Goal: Book appointment/travel/reservation

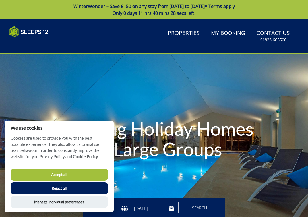
click at [70, 174] on button "Accept all" at bounding box center [59, 175] width 97 height 12
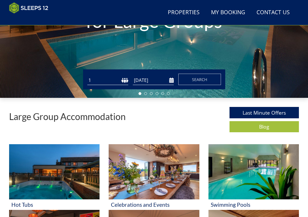
scroll to position [124, 0]
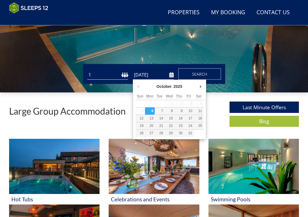
click at [171, 75] on input "[DATE]" at bounding box center [153, 74] width 41 height 9
type input "[DATE]"
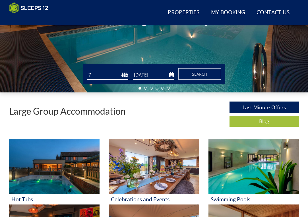
select select "10"
click at [202, 75] on span "Search" at bounding box center [199, 73] width 15 height 5
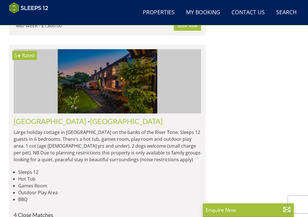
scroll to position [1421, 0]
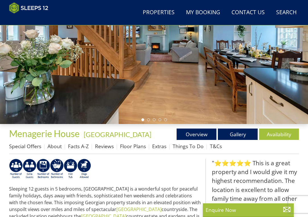
scroll to position [93, 0]
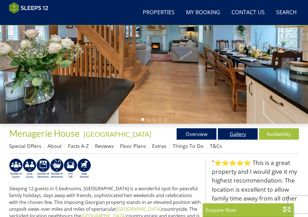
click at [242, 135] on link "Gallery" at bounding box center [238, 133] width 40 height 11
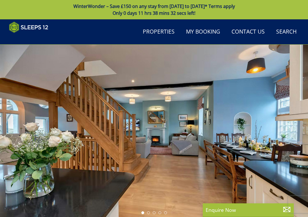
scroll to position [93, 0]
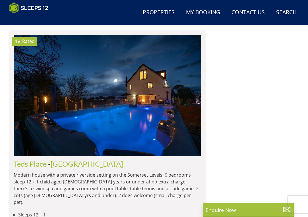
scroll to position [1735, 0]
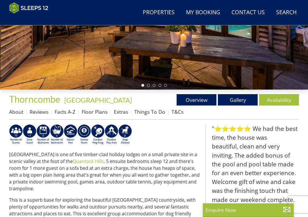
scroll to position [128, 0]
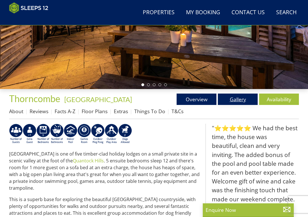
click at [241, 101] on link "Gallery" at bounding box center [238, 98] width 40 height 11
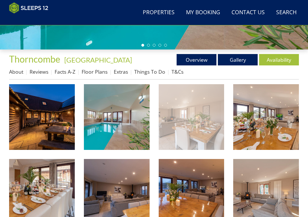
scroll to position [168, 0]
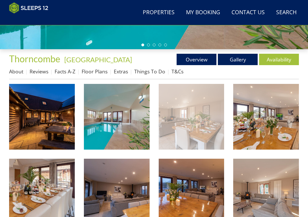
click at [201, 113] on img at bounding box center [192, 117] width 66 height 66
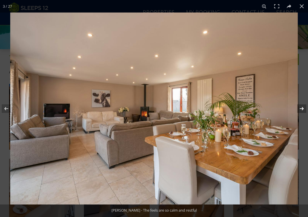
click at [301, 110] on button at bounding box center [298, 108] width 20 height 28
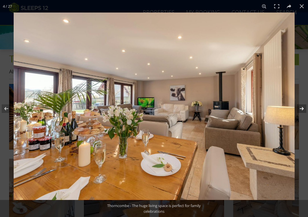
click at [300, 111] on button at bounding box center [298, 108] width 20 height 28
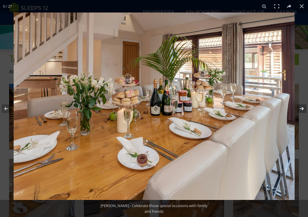
click at [300, 111] on button at bounding box center [298, 108] width 20 height 28
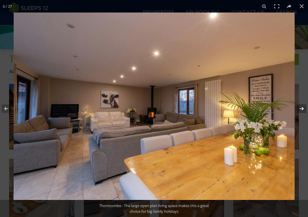
click at [300, 111] on button at bounding box center [298, 108] width 20 height 28
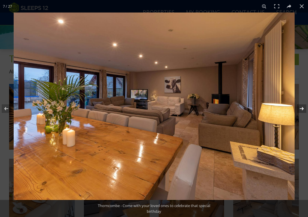
click at [300, 111] on button at bounding box center [298, 108] width 20 height 28
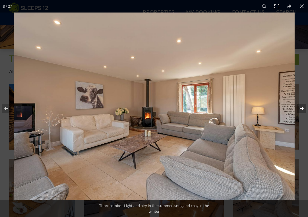
click at [300, 111] on button at bounding box center [298, 108] width 20 height 28
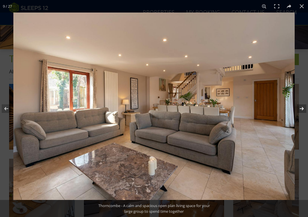
click at [300, 111] on button at bounding box center [298, 108] width 20 height 28
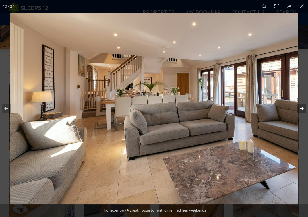
click at [300, 111] on button at bounding box center [298, 108] width 20 height 28
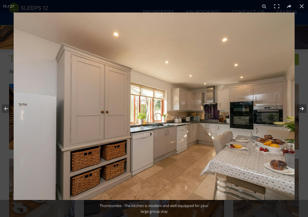
click at [300, 111] on button at bounding box center [298, 108] width 20 height 28
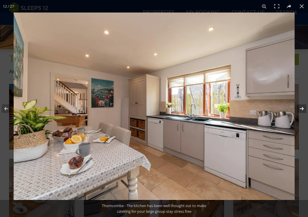
click at [300, 111] on button at bounding box center [298, 108] width 20 height 28
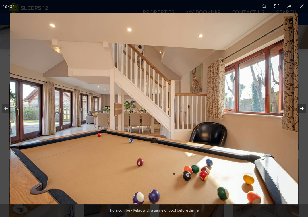
click at [300, 111] on button at bounding box center [298, 108] width 20 height 28
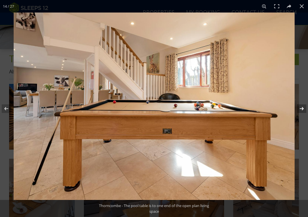
click at [300, 111] on button at bounding box center [298, 108] width 20 height 28
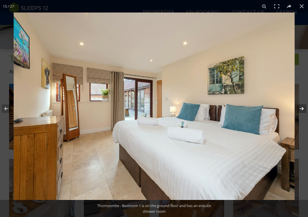
click at [300, 111] on button at bounding box center [298, 108] width 20 height 28
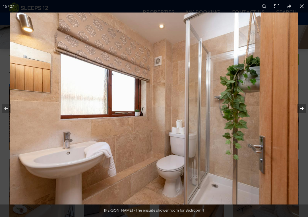
click at [300, 111] on button at bounding box center [298, 108] width 20 height 28
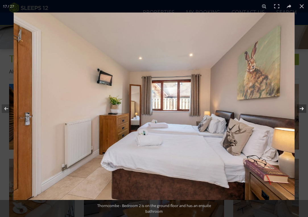
click at [300, 111] on button at bounding box center [298, 108] width 20 height 28
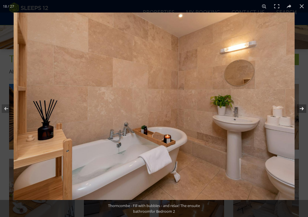
click at [300, 111] on button at bounding box center [298, 108] width 20 height 28
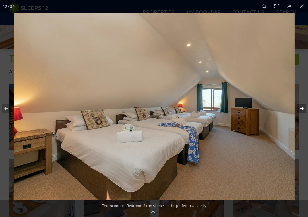
click at [300, 111] on button at bounding box center [298, 108] width 20 height 28
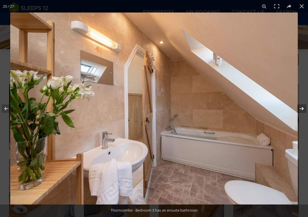
click at [300, 111] on button at bounding box center [298, 108] width 20 height 28
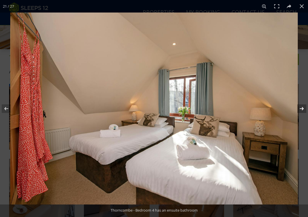
click at [300, 111] on button at bounding box center [298, 108] width 20 height 28
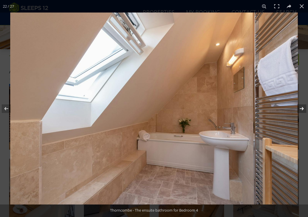
click at [300, 111] on button at bounding box center [298, 108] width 20 height 28
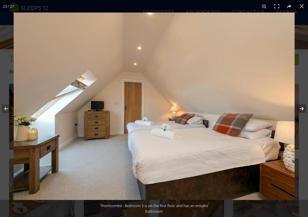
click at [300, 111] on button at bounding box center [298, 108] width 20 height 28
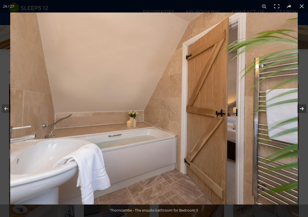
click at [300, 111] on button at bounding box center [298, 108] width 20 height 28
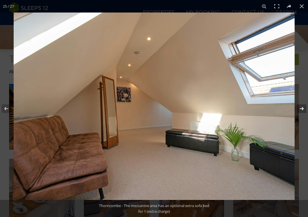
click at [300, 111] on button at bounding box center [298, 108] width 20 height 28
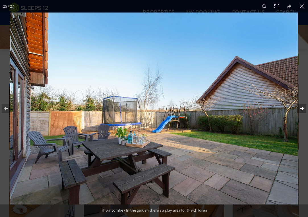
click at [300, 111] on button at bounding box center [298, 108] width 20 height 28
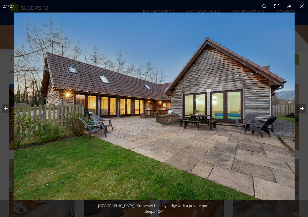
click at [300, 111] on button at bounding box center [298, 108] width 20 height 28
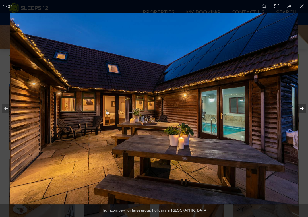
click at [300, 111] on button at bounding box center [298, 108] width 20 height 28
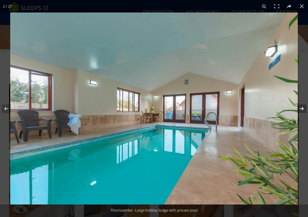
click at [300, 111] on button at bounding box center [298, 108] width 20 height 28
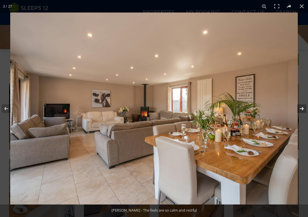
click at [300, 111] on button at bounding box center [298, 108] width 20 height 28
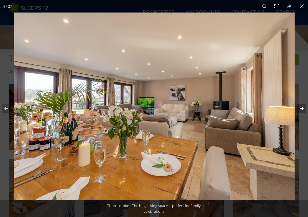
click at [300, 111] on button at bounding box center [298, 108] width 20 height 28
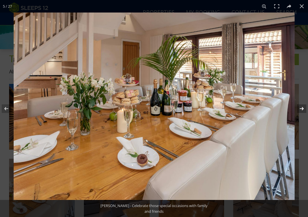
click at [300, 111] on button at bounding box center [298, 108] width 20 height 28
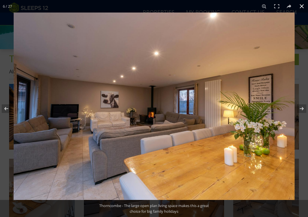
click at [304, 6] on button at bounding box center [301, 6] width 13 height 13
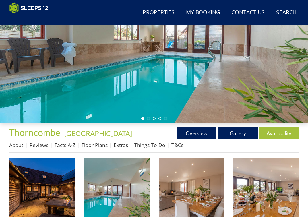
scroll to position [94, 0]
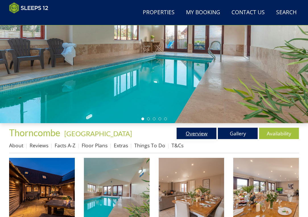
click at [190, 134] on link "Overview" at bounding box center [196, 133] width 40 height 11
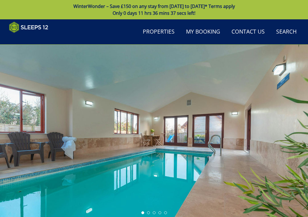
scroll to position [94, 0]
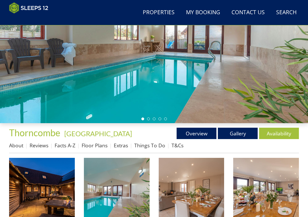
scroll to position [128, 0]
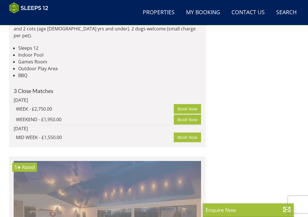
scroll to position [2574, 0]
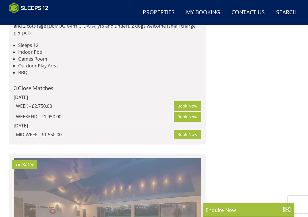
click at [160, 158] on img at bounding box center [107, 218] width 187 height 121
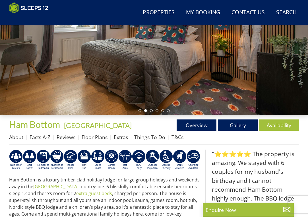
scroll to position [103, 0]
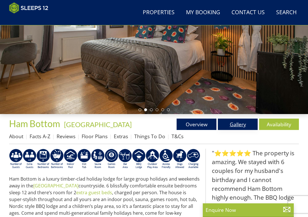
click at [235, 125] on link "Gallery" at bounding box center [238, 124] width 40 height 11
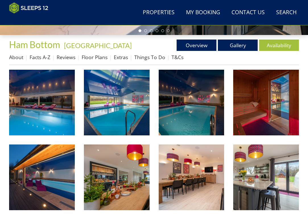
scroll to position [188, 0]
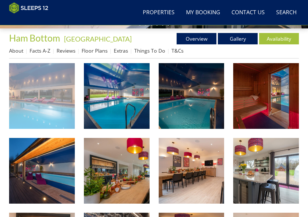
click at [41, 101] on img at bounding box center [42, 96] width 66 height 66
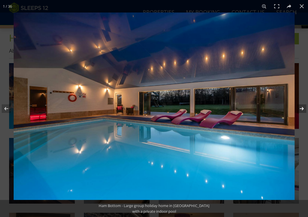
click at [302, 110] on button at bounding box center [298, 108] width 20 height 28
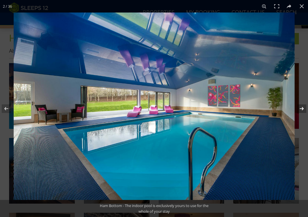
click at [302, 110] on button at bounding box center [298, 108] width 20 height 28
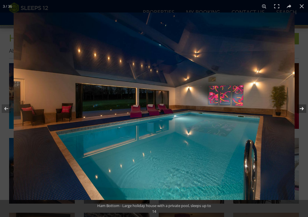
click at [302, 110] on button at bounding box center [298, 108] width 20 height 28
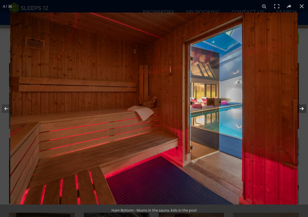
click at [302, 110] on button at bounding box center [298, 108] width 20 height 28
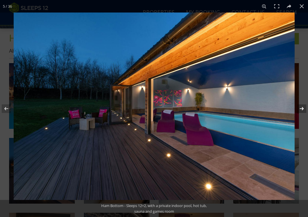
click at [302, 111] on button at bounding box center [298, 108] width 20 height 28
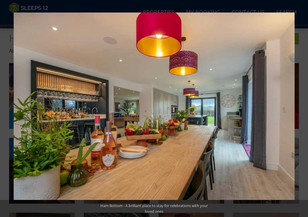
click at [302, 111] on button at bounding box center [298, 108] width 20 height 28
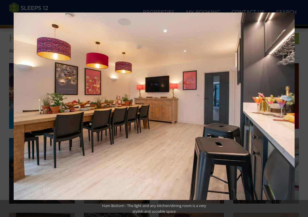
click at [302, 111] on button at bounding box center [298, 108] width 20 height 28
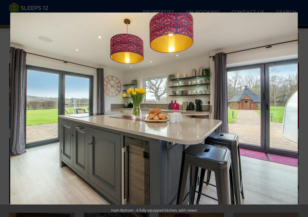
click at [302, 111] on button at bounding box center [298, 108] width 20 height 28
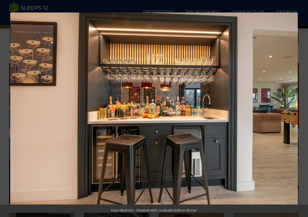
click at [302, 111] on button at bounding box center [298, 108] width 20 height 28
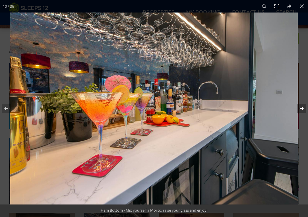
click at [302, 111] on button at bounding box center [298, 108] width 20 height 28
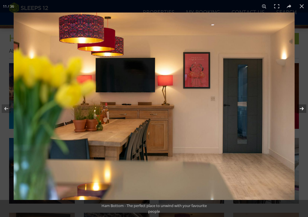
click at [302, 111] on button at bounding box center [298, 108] width 20 height 28
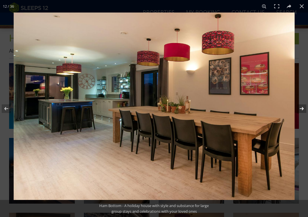
click at [302, 111] on button at bounding box center [298, 108] width 20 height 28
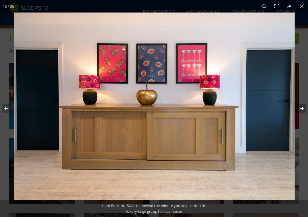
click at [302, 111] on button at bounding box center [298, 108] width 20 height 28
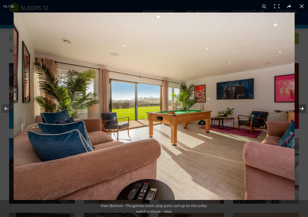
click at [302, 111] on button at bounding box center [298, 108] width 20 height 28
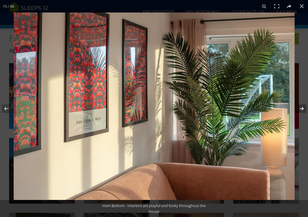
click at [302, 111] on button at bounding box center [298, 108] width 20 height 28
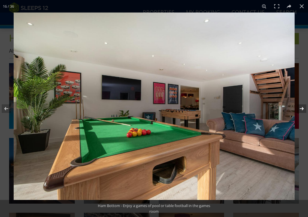
click at [302, 111] on button at bounding box center [298, 108] width 20 height 28
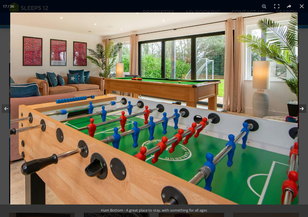
click at [302, 111] on button at bounding box center [298, 108] width 20 height 28
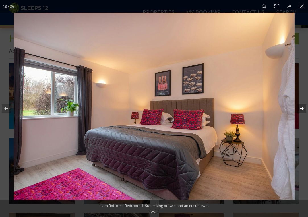
click at [302, 111] on button at bounding box center [298, 108] width 20 height 28
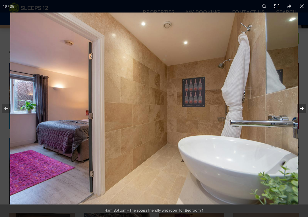
click at [302, 111] on button at bounding box center [298, 108] width 20 height 28
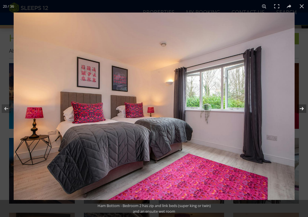
click at [302, 111] on button at bounding box center [298, 108] width 20 height 28
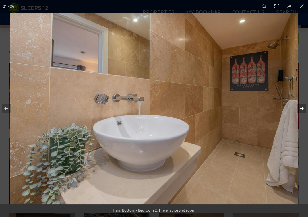
click at [302, 111] on button at bounding box center [298, 108] width 20 height 28
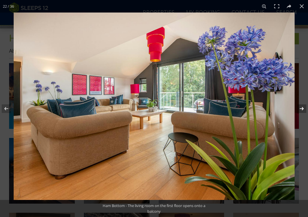
click at [302, 111] on button at bounding box center [298, 108] width 20 height 28
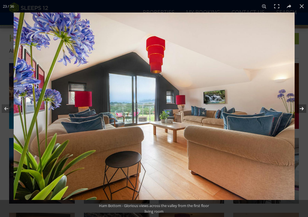
click at [302, 111] on button at bounding box center [298, 108] width 20 height 28
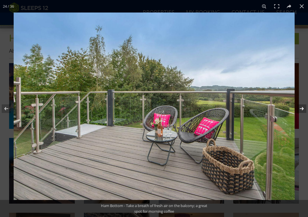
click at [302, 111] on button at bounding box center [298, 108] width 20 height 28
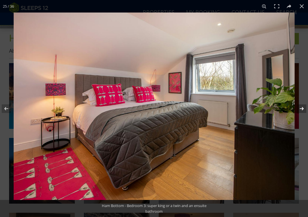
click at [302, 111] on button at bounding box center [298, 108] width 20 height 28
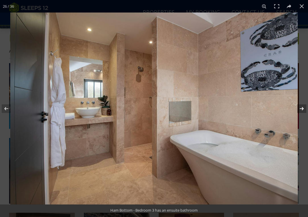
click at [302, 111] on button at bounding box center [298, 108] width 20 height 28
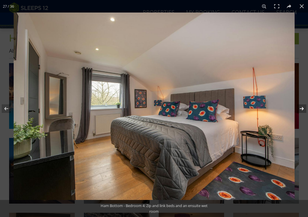
click at [302, 111] on button at bounding box center [298, 108] width 20 height 28
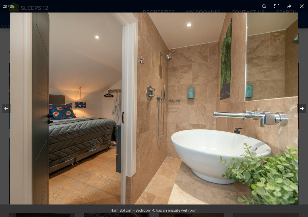
click at [302, 112] on button at bounding box center [298, 108] width 20 height 28
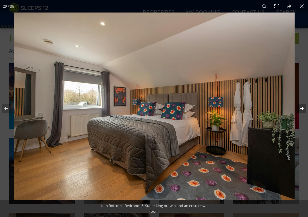
click at [302, 112] on button at bounding box center [298, 108] width 20 height 28
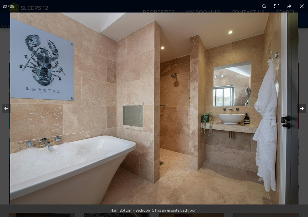
click at [302, 112] on button at bounding box center [298, 108] width 20 height 28
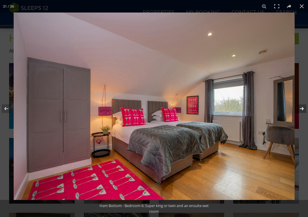
click at [302, 112] on button at bounding box center [298, 108] width 20 height 28
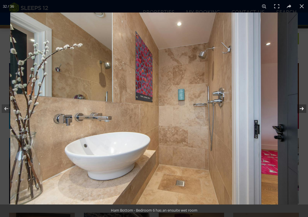
click at [302, 112] on button at bounding box center [298, 108] width 20 height 28
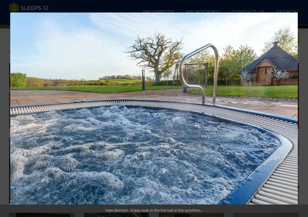
click at [302, 112] on button at bounding box center [298, 108] width 20 height 28
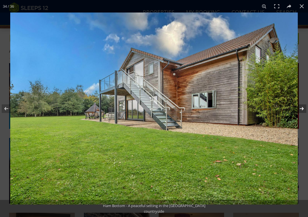
click at [302, 112] on button at bounding box center [298, 108] width 20 height 28
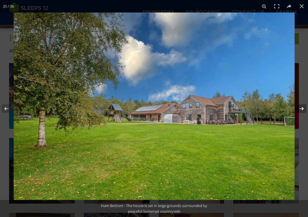
click at [302, 112] on button at bounding box center [298, 108] width 20 height 28
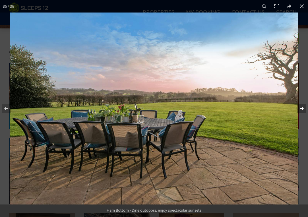
click at [302, 112] on button at bounding box center [298, 108] width 20 height 28
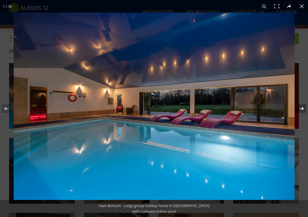
click at [302, 112] on button at bounding box center [298, 108] width 20 height 28
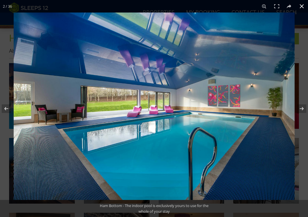
click at [300, 6] on button at bounding box center [301, 6] width 13 height 13
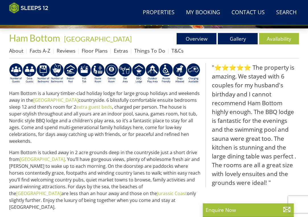
scroll to position [103, 0]
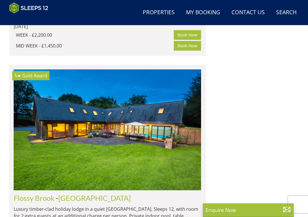
scroll to position [2492, 0]
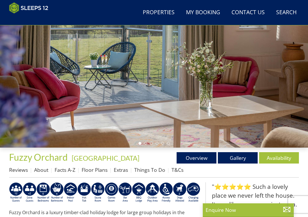
scroll to position [70, 0]
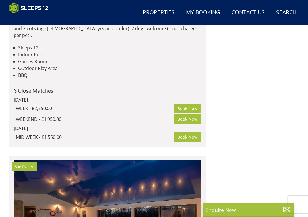
scroll to position [2692, 0]
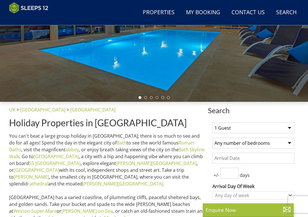
scroll to position [117, 0]
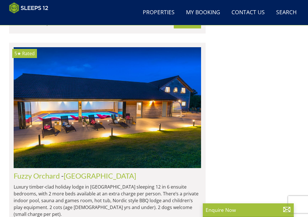
scroll to position [3101, 0]
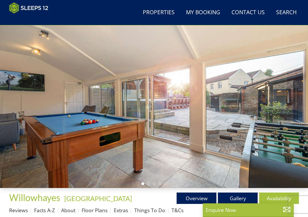
scroll to position [30, 0]
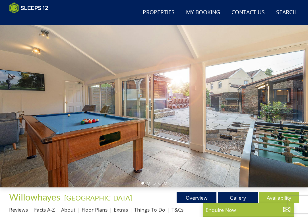
click at [226, 199] on link "Gallery" at bounding box center [238, 197] width 40 height 11
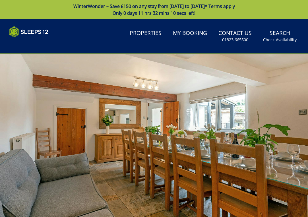
scroll to position [30, 0]
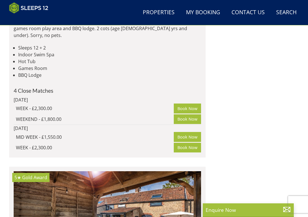
scroll to position [2618, 0]
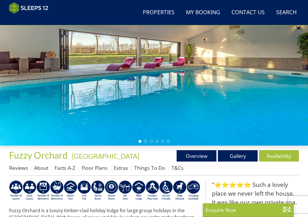
scroll to position [72, 0]
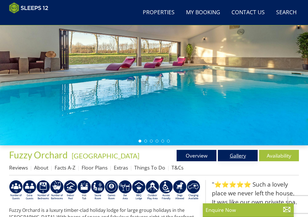
click at [238, 155] on link "Gallery" at bounding box center [238, 155] width 40 height 11
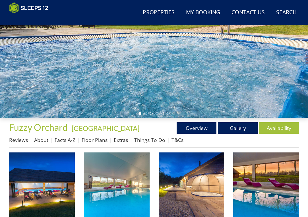
scroll to position [101, 0]
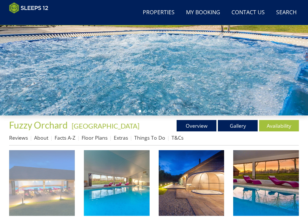
click at [60, 182] on img at bounding box center [42, 183] width 66 height 66
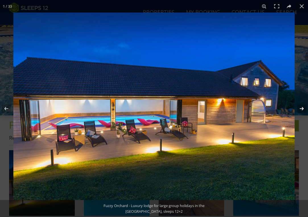
click at [300, 111] on button at bounding box center [298, 108] width 20 height 28
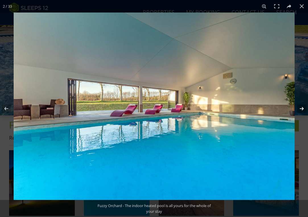
click at [300, 112] on button at bounding box center [298, 108] width 20 height 28
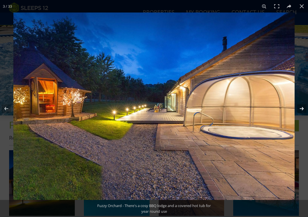
click at [300, 112] on button at bounding box center [298, 108] width 20 height 28
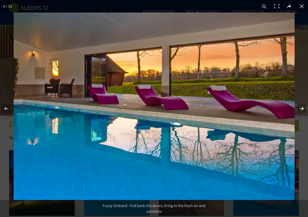
click at [300, 112] on button at bounding box center [298, 108] width 20 height 28
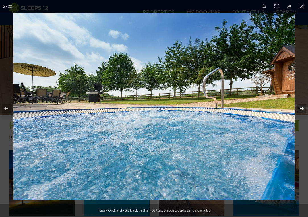
click at [300, 113] on button at bounding box center [298, 108] width 20 height 28
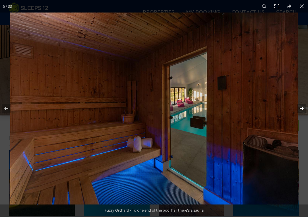
click at [300, 113] on button at bounding box center [298, 108] width 20 height 28
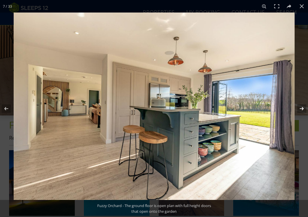
click at [300, 113] on button at bounding box center [298, 108] width 20 height 28
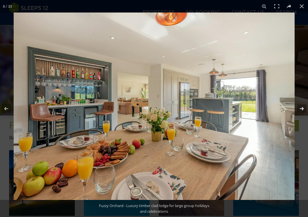
click at [300, 114] on button at bounding box center [298, 108] width 20 height 28
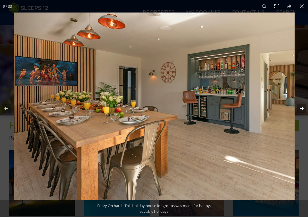
click at [300, 114] on button at bounding box center [298, 108] width 20 height 28
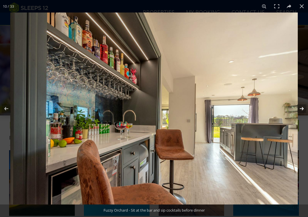
click at [300, 115] on button at bounding box center [298, 108] width 20 height 28
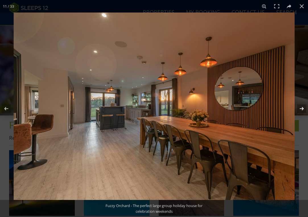
click at [300, 115] on button at bounding box center [298, 108] width 20 height 28
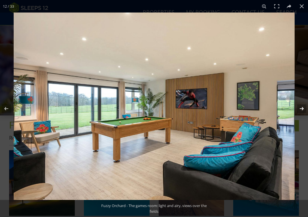
click at [300, 115] on button at bounding box center [298, 108] width 20 height 28
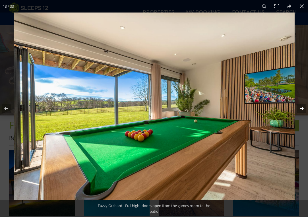
click at [300, 115] on button at bounding box center [298, 108] width 20 height 28
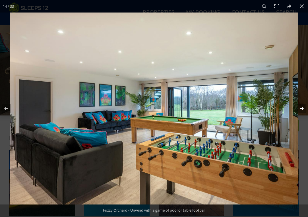
click at [300, 115] on button at bounding box center [298, 108] width 20 height 28
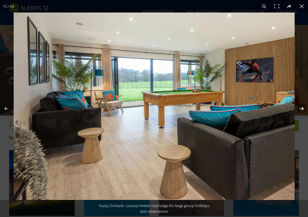
click at [300, 115] on button at bounding box center [298, 108] width 20 height 28
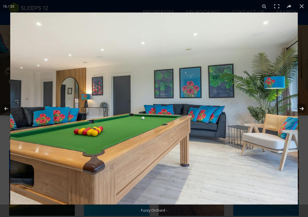
click at [300, 116] on button at bounding box center [298, 108] width 20 height 28
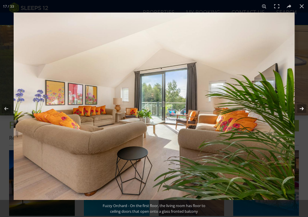
click at [302, 109] on button at bounding box center [298, 108] width 20 height 28
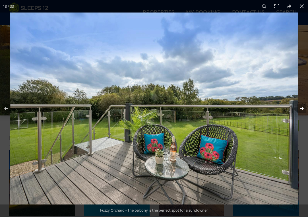
click at [302, 109] on button at bounding box center [298, 108] width 20 height 28
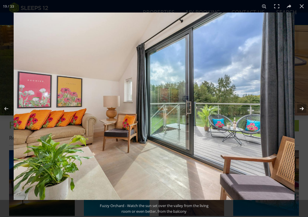
click at [302, 109] on button at bounding box center [298, 108] width 20 height 28
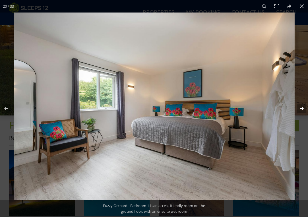
click at [302, 109] on button at bounding box center [298, 108] width 20 height 28
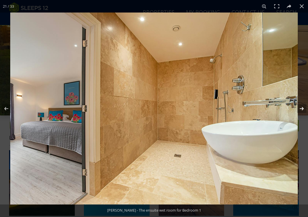
click at [302, 109] on button at bounding box center [298, 108] width 20 height 28
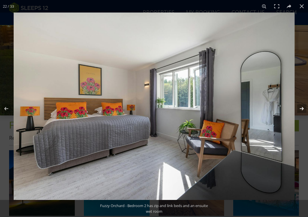
click at [302, 110] on button at bounding box center [298, 108] width 20 height 28
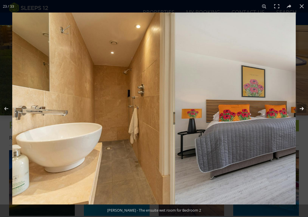
click at [302, 111] on button at bounding box center [298, 108] width 20 height 28
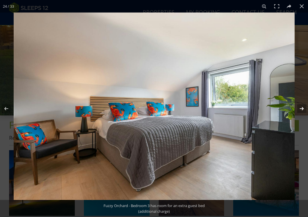
click at [302, 111] on button at bounding box center [298, 108] width 20 height 28
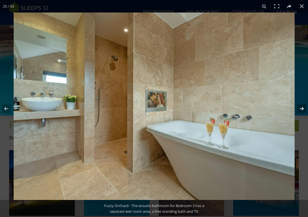
click at [301, 110] on button at bounding box center [298, 108] width 20 height 28
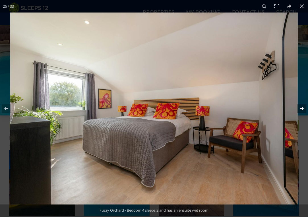
click at [301, 110] on button at bounding box center [298, 108] width 20 height 28
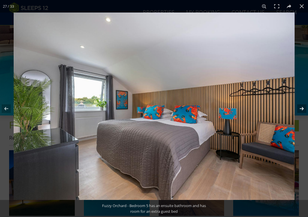
click at [301, 110] on button at bounding box center [298, 108] width 20 height 28
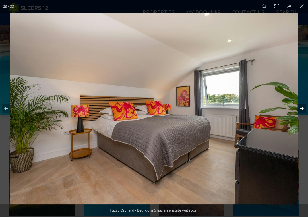
click at [301, 111] on button at bounding box center [298, 108] width 20 height 28
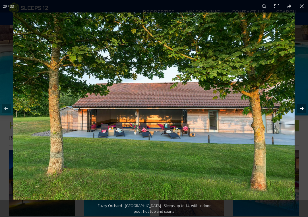
click at [301, 111] on button at bounding box center [298, 108] width 20 height 28
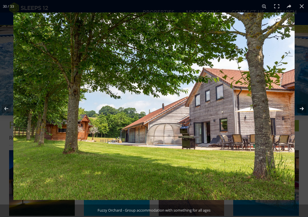
click at [301, 111] on button at bounding box center [298, 108] width 20 height 28
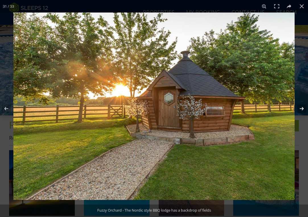
click at [301, 111] on button at bounding box center [298, 108] width 20 height 28
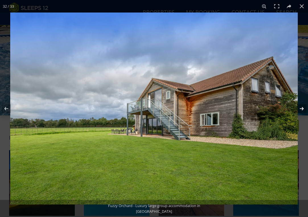
click at [301, 111] on button at bounding box center [298, 108] width 20 height 28
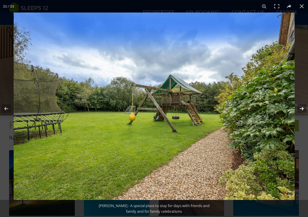
click at [301, 112] on button at bounding box center [298, 108] width 20 height 28
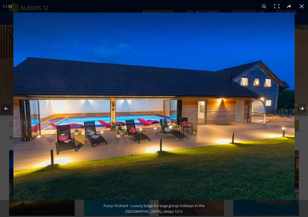
click at [301, 112] on button at bounding box center [298, 108] width 20 height 28
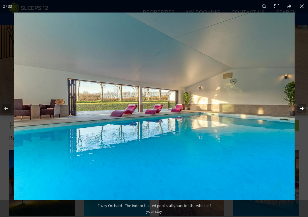
click at [301, 112] on button at bounding box center [298, 108] width 20 height 28
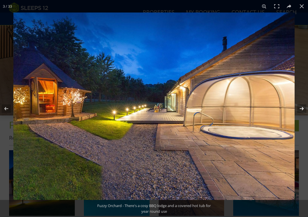
click at [301, 112] on button at bounding box center [298, 108] width 20 height 28
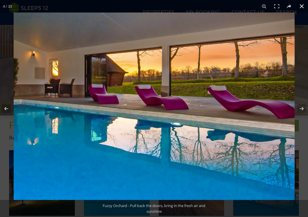
click at [302, 8] on button at bounding box center [301, 6] width 13 height 13
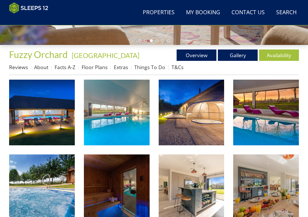
scroll to position [174, 0]
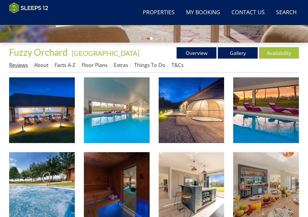
click at [19, 65] on link "Reviews" at bounding box center [18, 64] width 19 height 7
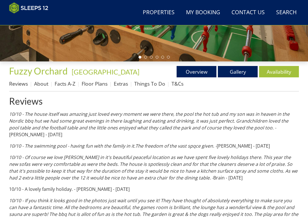
scroll to position [156, 0]
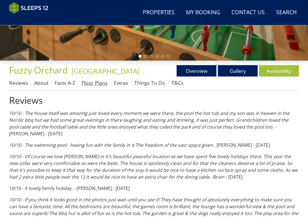
click at [93, 82] on link "Floor Plans" at bounding box center [95, 82] width 26 height 7
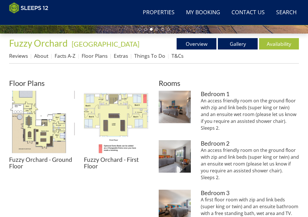
scroll to position [184, 0]
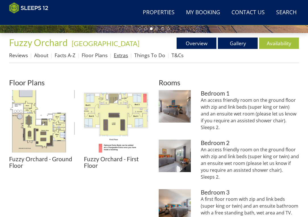
click at [120, 55] on link "Extras" at bounding box center [121, 55] width 14 height 7
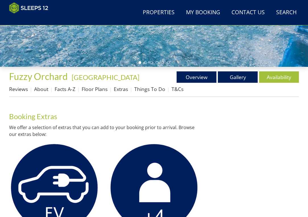
scroll to position [153, 0]
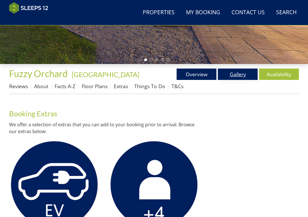
click at [230, 74] on link "Gallery" at bounding box center [238, 73] width 40 height 11
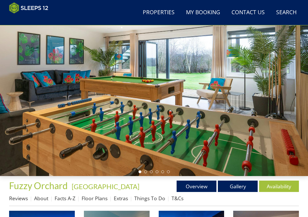
scroll to position [41, 0]
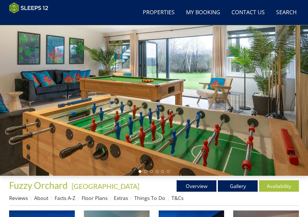
click at [288, 79] on div at bounding box center [154, 89] width 308 height 172
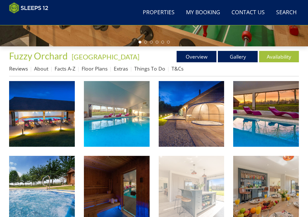
scroll to position [178, 0]
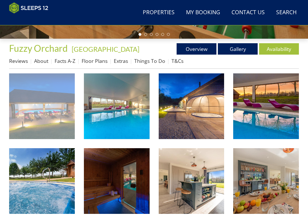
click at [45, 108] on img at bounding box center [42, 106] width 66 height 66
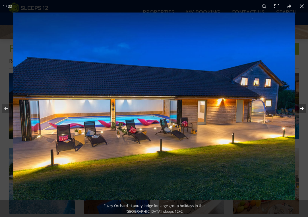
click at [304, 110] on button at bounding box center [298, 108] width 20 height 28
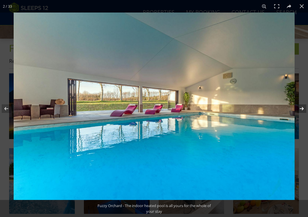
click at [304, 110] on button at bounding box center [298, 108] width 20 height 28
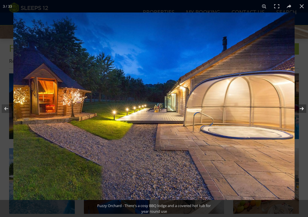
click at [304, 110] on button at bounding box center [298, 108] width 20 height 28
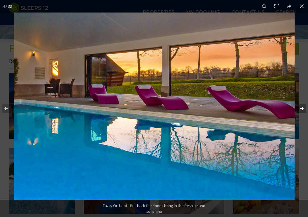
click at [304, 110] on button at bounding box center [298, 108] width 20 height 28
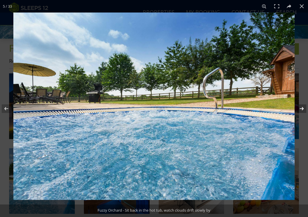
click at [304, 110] on button at bounding box center [298, 108] width 20 height 28
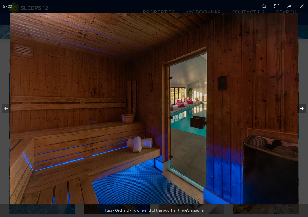
click at [304, 110] on button at bounding box center [298, 108] width 20 height 28
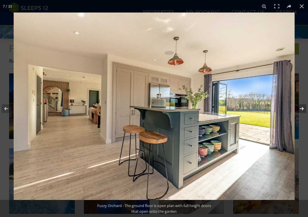
click at [304, 111] on button at bounding box center [298, 108] width 20 height 28
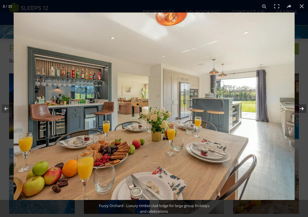
click at [304, 111] on button at bounding box center [298, 108] width 20 height 28
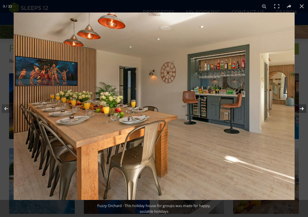
click at [304, 111] on button at bounding box center [298, 108] width 20 height 28
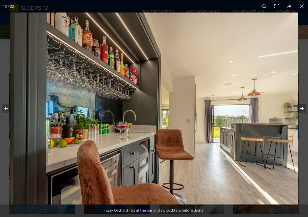
click at [303, 111] on button at bounding box center [298, 108] width 20 height 28
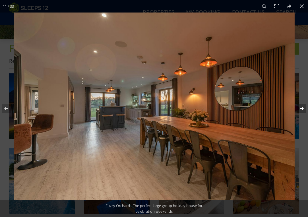
click at [303, 111] on button at bounding box center [298, 108] width 20 height 28
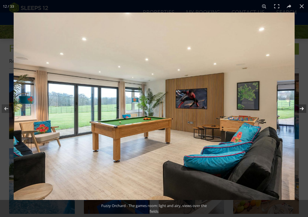
click at [303, 111] on button at bounding box center [298, 108] width 20 height 28
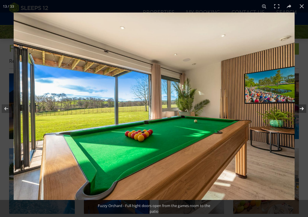
click at [303, 111] on button at bounding box center [298, 108] width 20 height 28
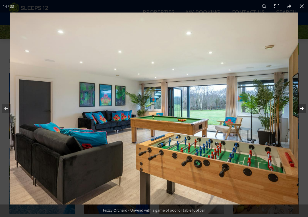
click at [303, 111] on button at bounding box center [298, 108] width 20 height 28
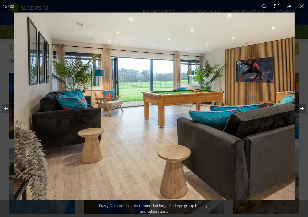
click at [303, 112] on button at bounding box center [298, 108] width 20 height 28
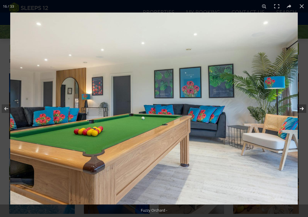
click at [303, 112] on button at bounding box center [298, 108] width 20 height 28
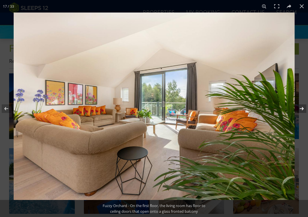
click at [303, 112] on button at bounding box center [298, 108] width 20 height 28
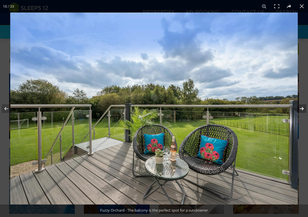
click at [303, 112] on button at bounding box center [298, 108] width 20 height 28
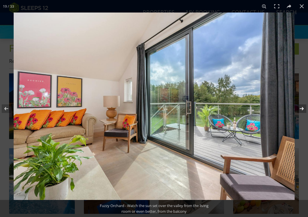
click at [303, 112] on button at bounding box center [298, 108] width 20 height 28
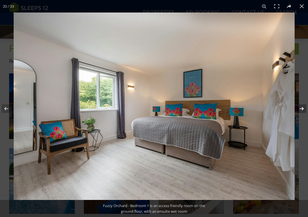
click at [303, 112] on button at bounding box center [298, 108] width 20 height 28
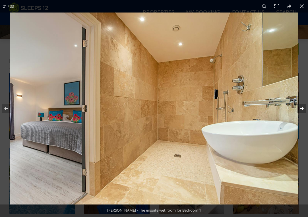
click at [303, 112] on button at bounding box center [298, 108] width 20 height 28
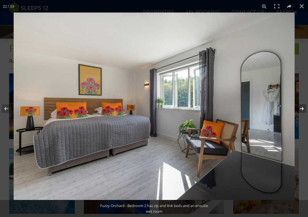
click at [303, 112] on button at bounding box center [298, 108] width 20 height 28
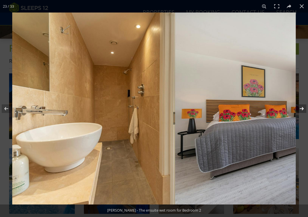
click at [303, 113] on button at bounding box center [298, 108] width 20 height 28
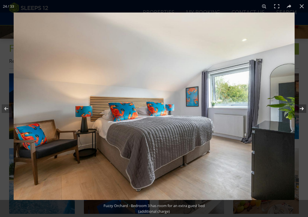
click at [303, 113] on button at bounding box center [298, 108] width 20 height 28
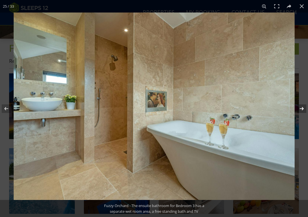
click at [303, 113] on button at bounding box center [298, 108] width 20 height 28
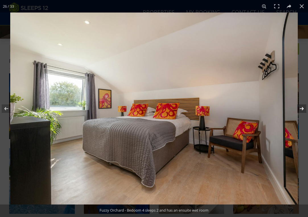
click at [303, 113] on button at bounding box center [298, 108] width 20 height 28
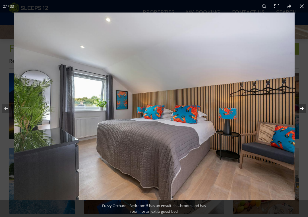
click at [303, 113] on button at bounding box center [298, 108] width 20 height 28
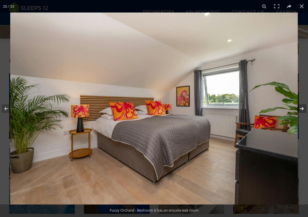
click at [303, 113] on button at bounding box center [298, 108] width 20 height 28
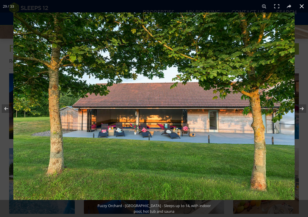
click at [301, 6] on button at bounding box center [301, 6] width 13 height 13
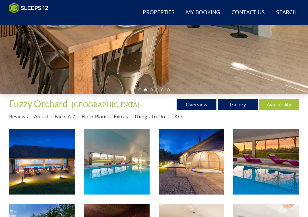
scroll to position [122, 0]
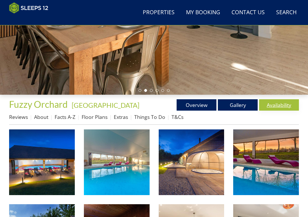
click at [277, 106] on link "Availability" at bounding box center [279, 104] width 40 height 11
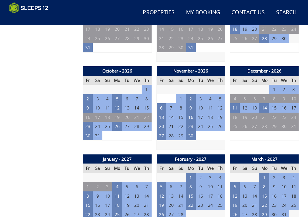
scroll to position [543, 0]
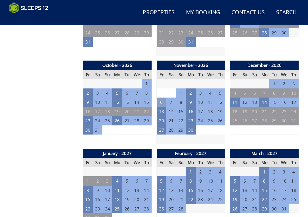
click at [161, 97] on td "6" at bounding box center [161, 101] width 10 height 9
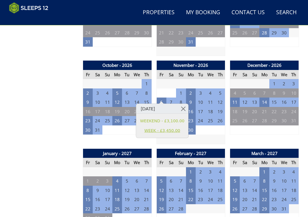
click at [177, 130] on link "WEEK - £3,450.00" at bounding box center [162, 130] width 44 height 6
